Goal: Task Accomplishment & Management: Manage account settings

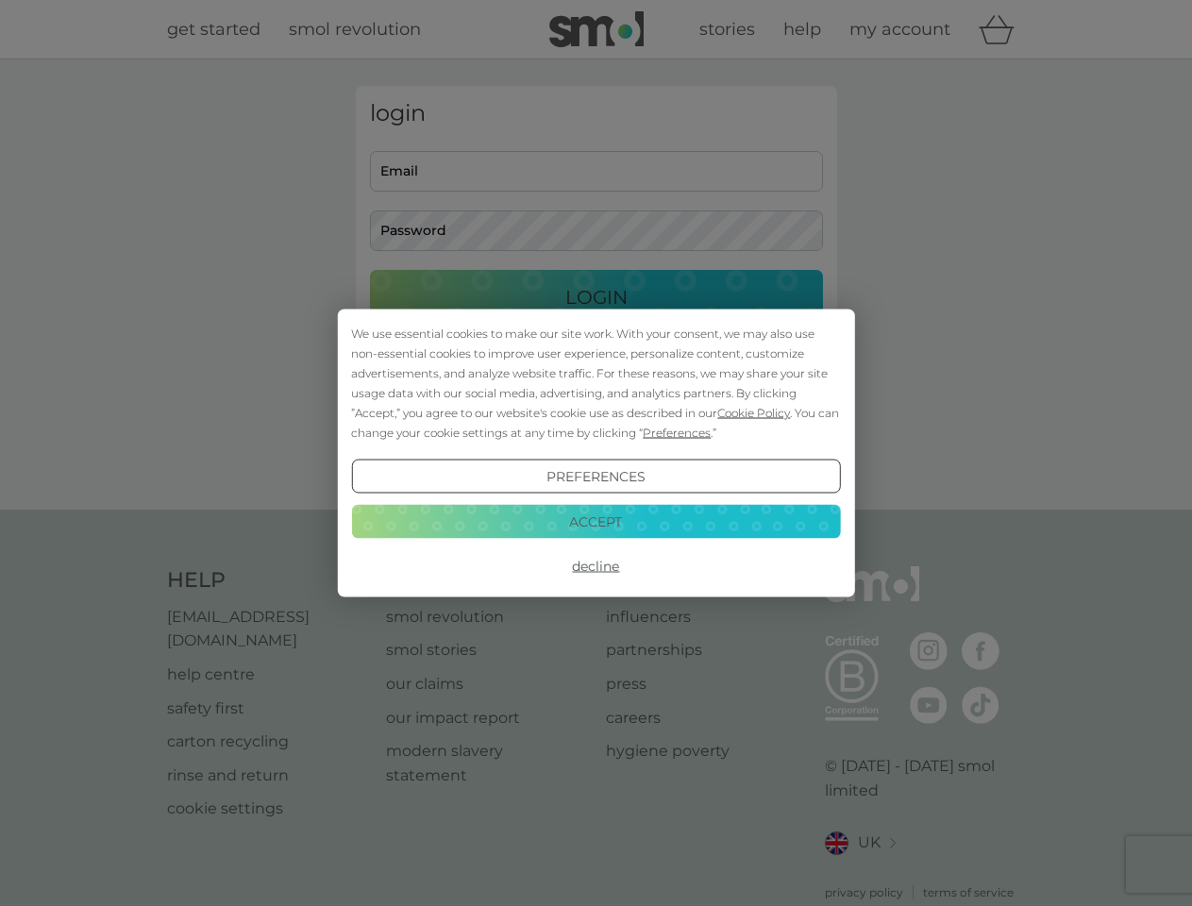
click at [754, 412] on span "Cookie Policy" at bounding box center [753, 413] width 73 height 14
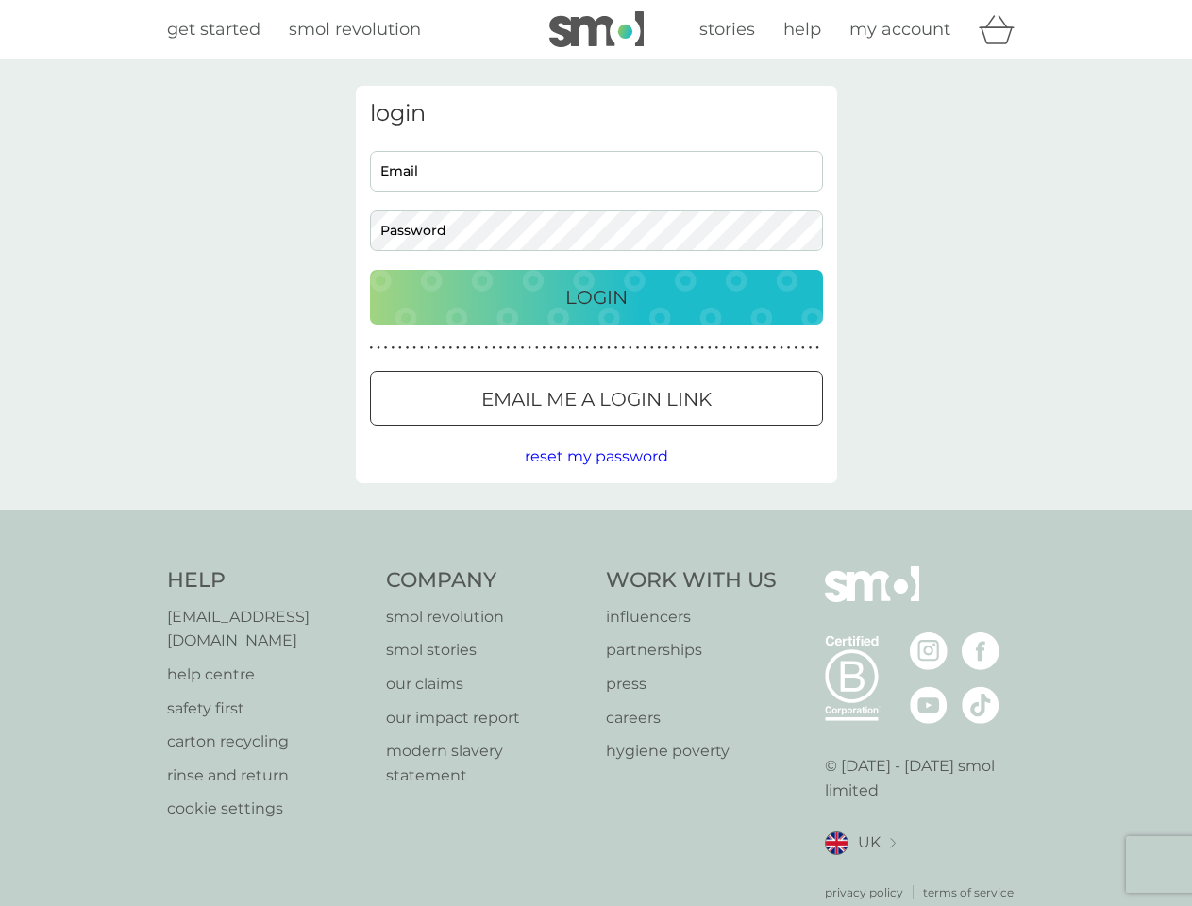
click at [675, 432] on div "login Email Password Login ● ● ● ● ● ● ● ● ● ● ● ● ● ● ● ● ● ● ● ● ● ● ● ● ● ● …" at bounding box center [596, 284] width 481 height 397
click at [595, 477] on div "login Email Password Login ● ● ● ● ● ● ● ● ● ● ● ● ● ● ● ● ● ● ● ● ● ● ● ● ● ● …" at bounding box center [596, 284] width 481 height 397
click at [595, 566] on div "Help [EMAIL_ADDRESS][DOMAIN_NAME] help centre safety first carton recycling rin…" at bounding box center [596, 733] width 859 height 335
click at [595, 521] on div "Help [EMAIL_ADDRESS][DOMAIN_NAME] help centre safety first carton recycling rin…" at bounding box center [596, 734] width 1192 height 448
